Goal: Task Accomplishment & Management: Use online tool/utility

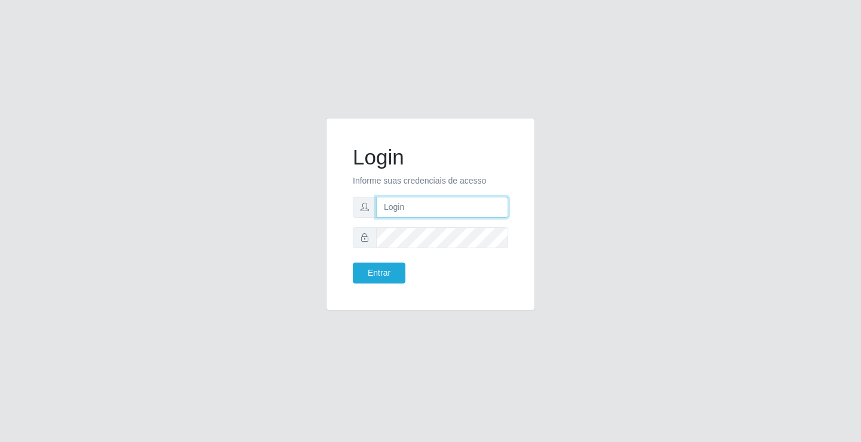
click at [403, 202] on input "text" at bounding box center [442, 207] width 132 height 21
type input "zivaneide@ideal"
click at [353, 262] on button "Entrar" at bounding box center [379, 272] width 53 height 21
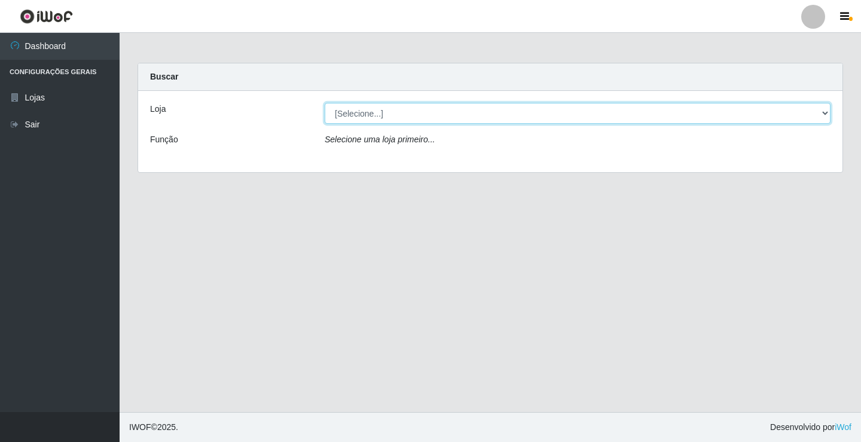
click at [825, 114] on select "[Selecione...] Ideal - Conceição" at bounding box center [578, 113] width 506 height 21
select select "231"
click at [325, 103] on select "[Selecione...] Ideal - Conceição" at bounding box center [578, 113] width 506 height 21
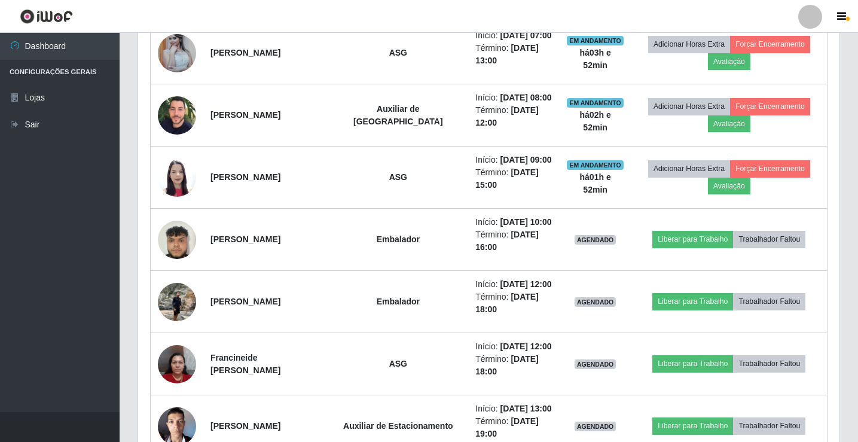
scroll to position [538, 0]
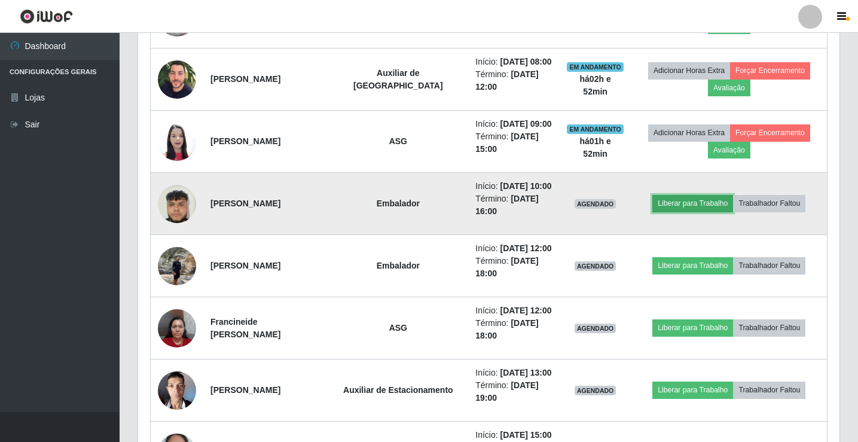
click at [696, 203] on button "Liberar para Trabalho" at bounding box center [692, 203] width 81 height 17
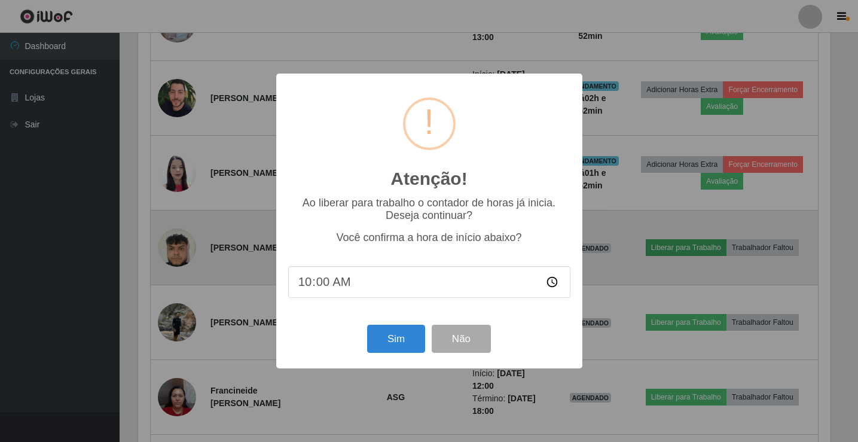
scroll to position [248, 695]
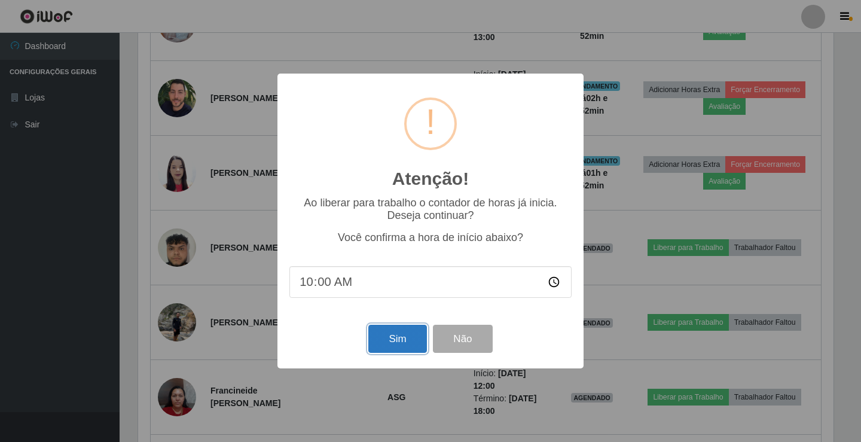
click at [402, 345] on button "Sim" at bounding box center [397, 339] width 58 height 28
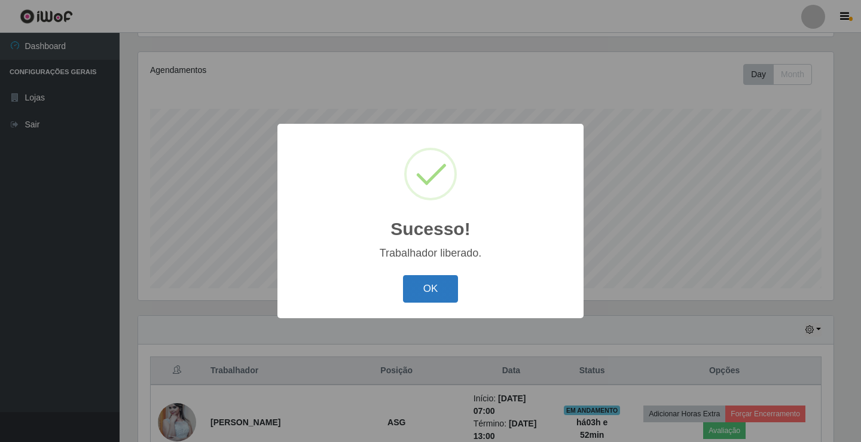
click at [436, 292] on button "OK" at bounding box center [431, 289] width 56 height 28
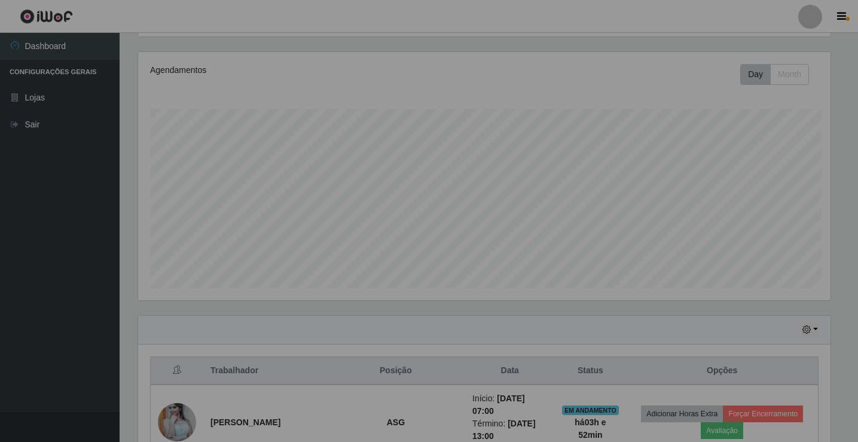
scroll to position [248, 701]
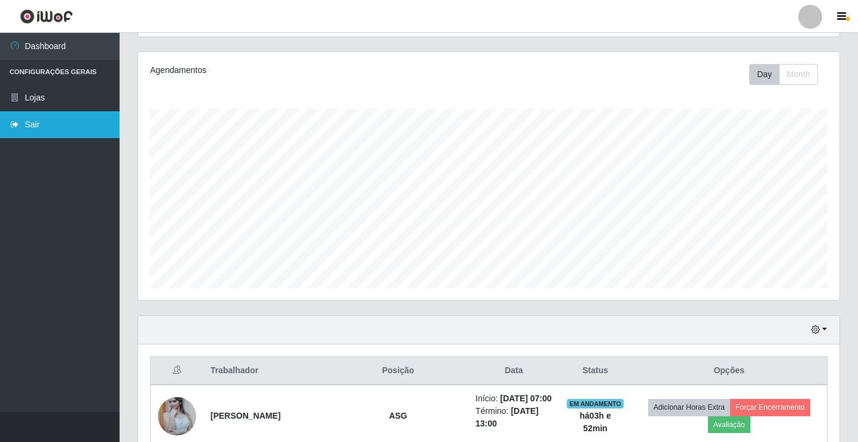
click at [41, 120] on link "Sair" at bounding box center [60, 124] width 120 height 27
